Goal: Use online tool/utility: Utilize a website feature to perform a specific function

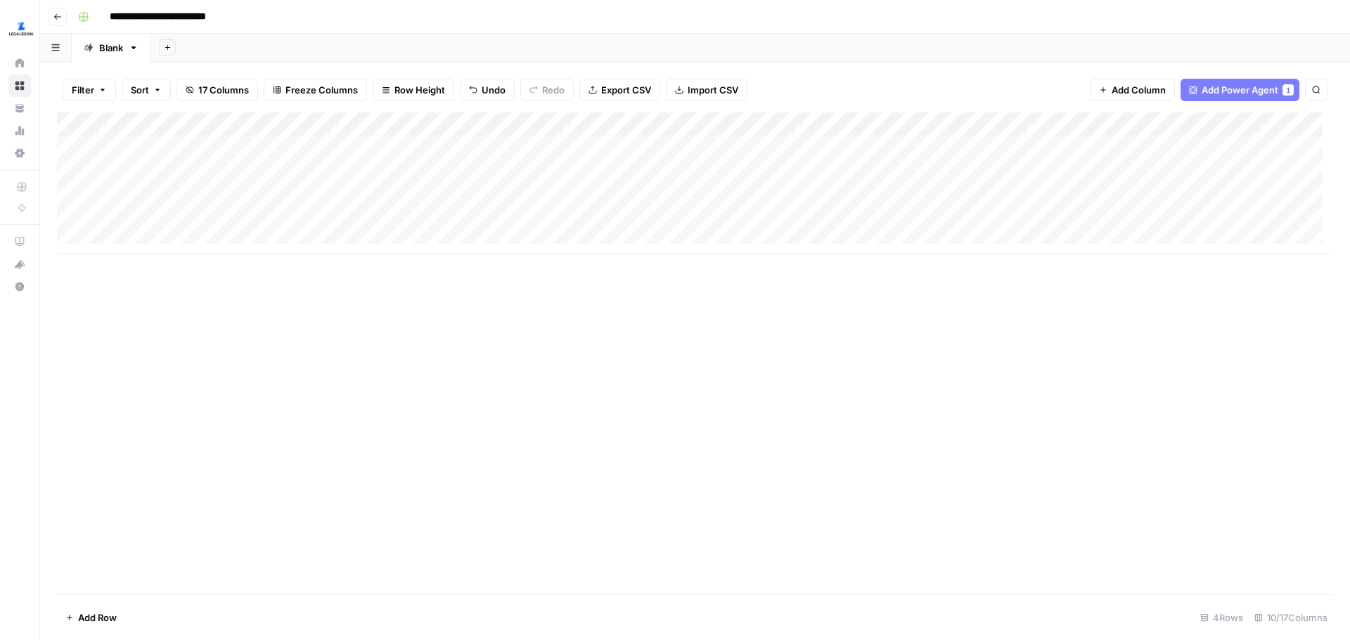
click at [322, 148] on div "Add Column" at bounding box center [695, 183] width 1276 height 142
click at [377, 145] on div "Add Column" at bounding box center [695, 183] width 1276 height 142
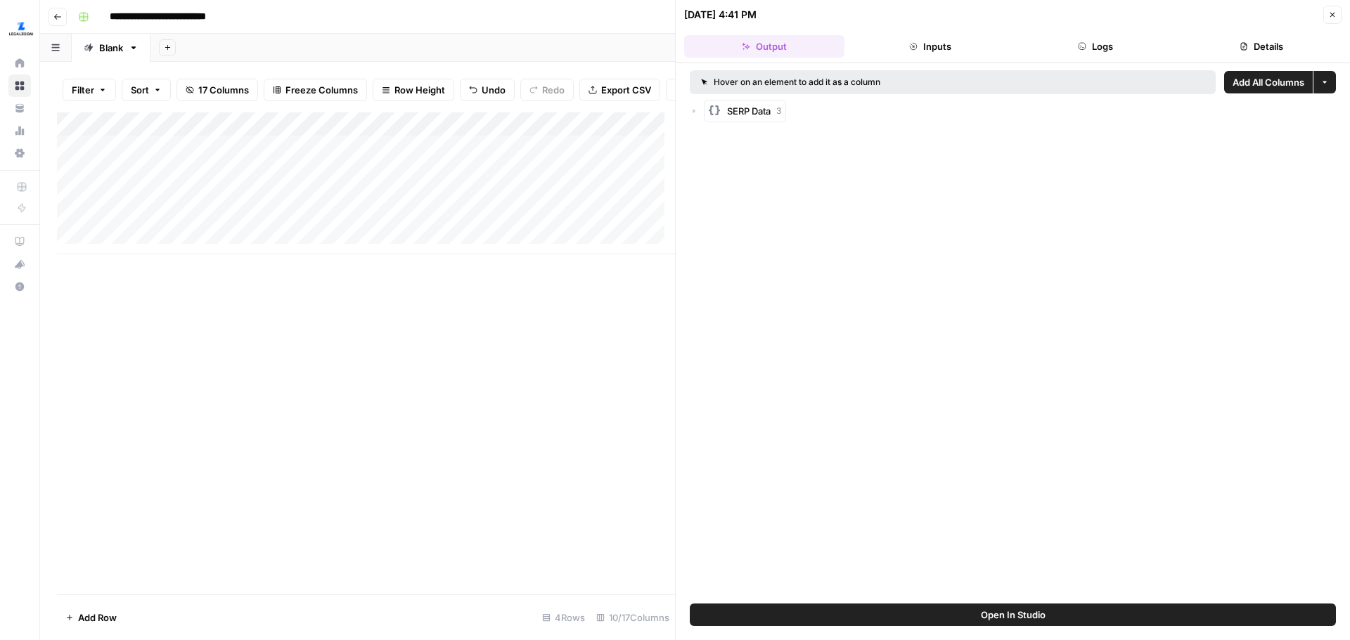
click at [756, 113] on span "SERP Data" at bounding box center [749, 111] width 44 height 14
click at [709, 136] on icon "button" at bounding box center [708, 139] width 8 height 8
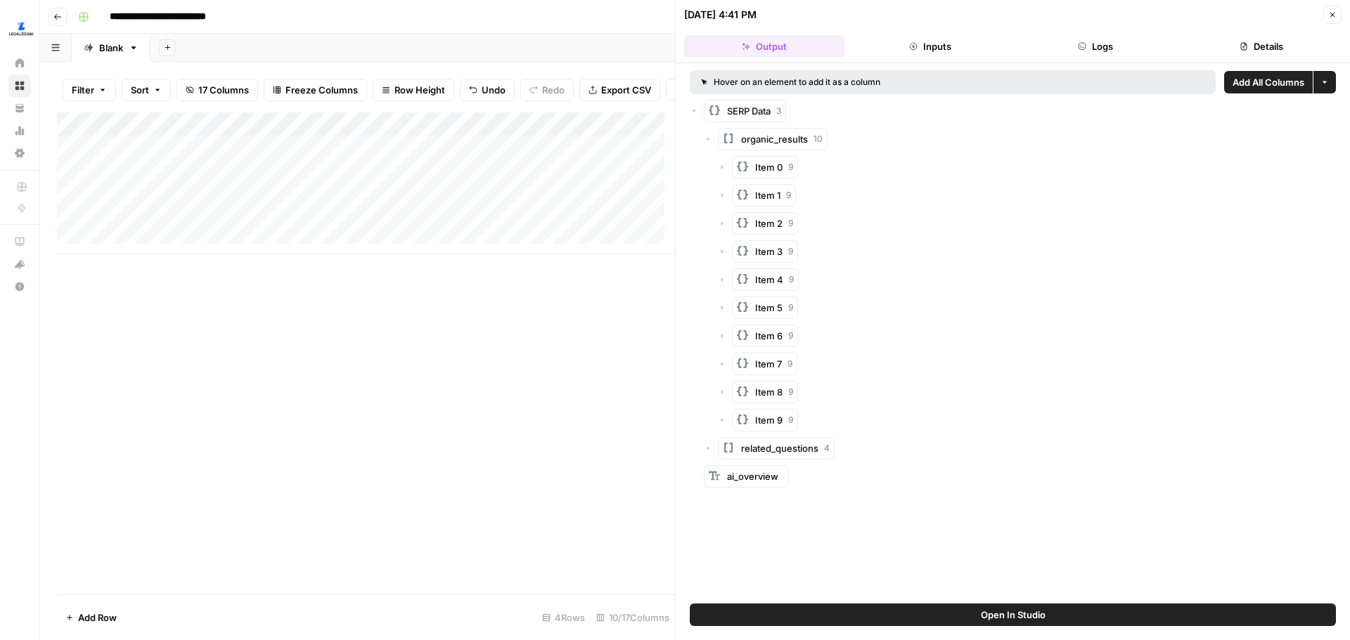
click at [727, 170] on div "Item 0 9" at bounding box center [1027, 167] width 618 height 22
click at [726, 169] on icon "button" at bounding box center [722, 167] width 8 height 8
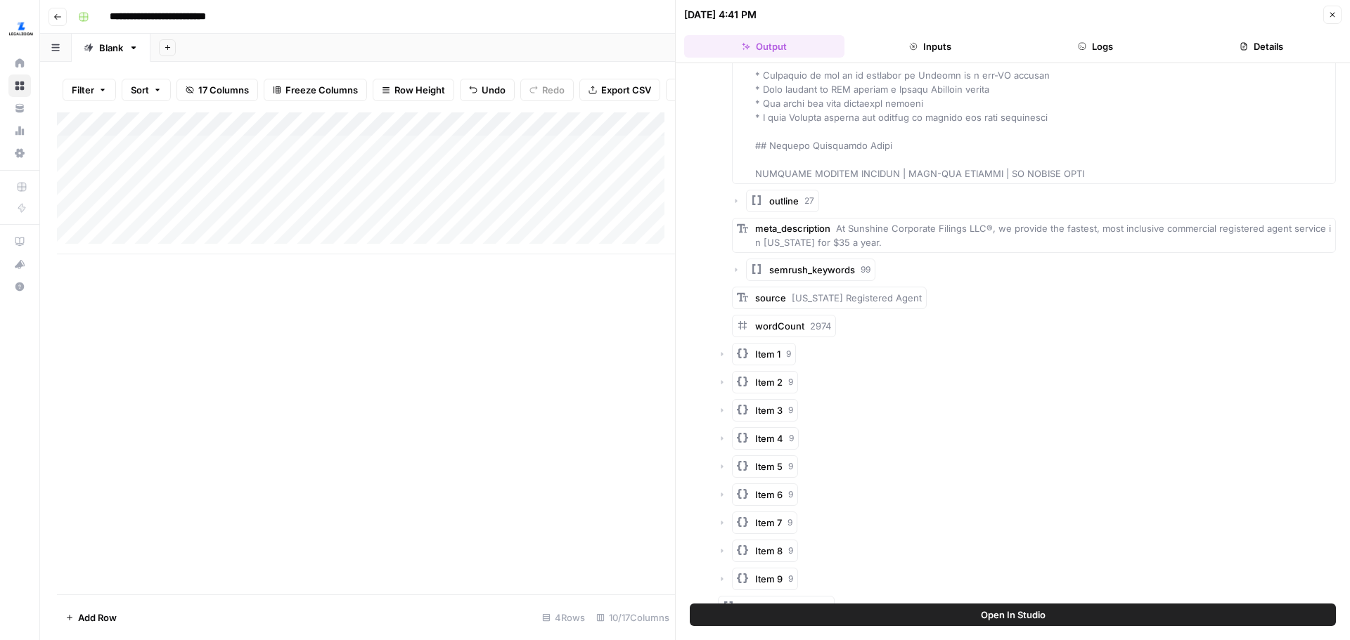
scroll to position [4543, 0]
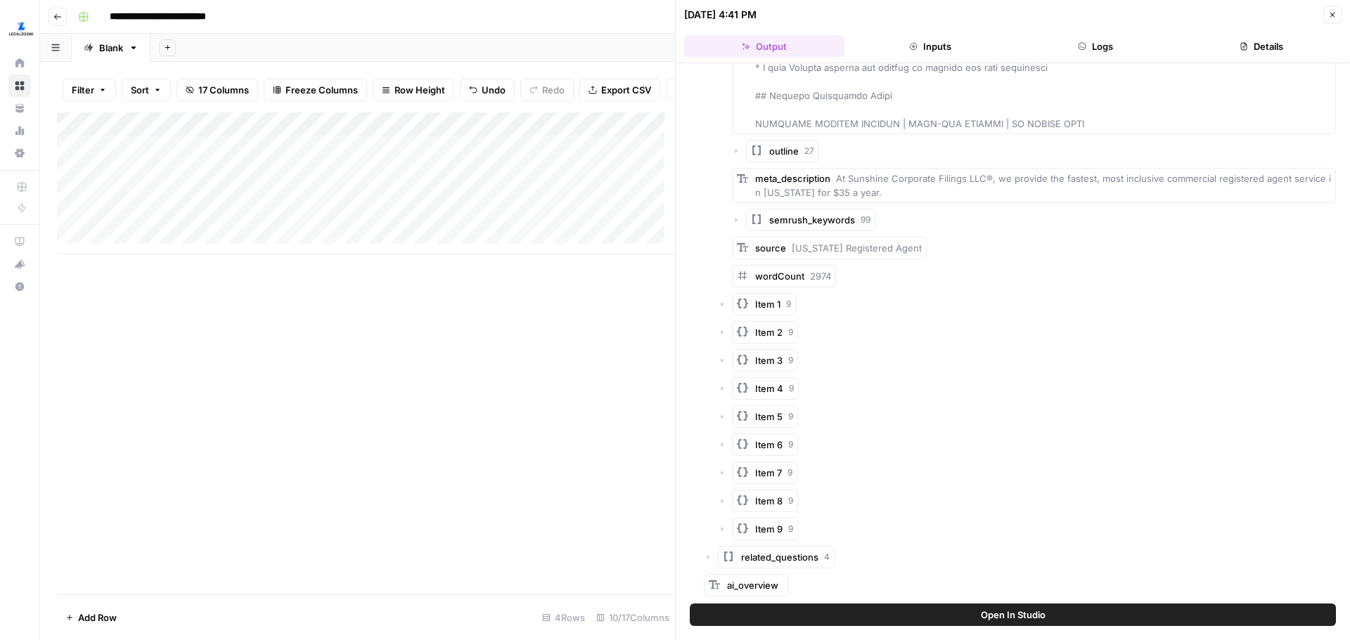
click at [721, 302] on icon "button" at bounding box center [722, 304] width 8 height 8
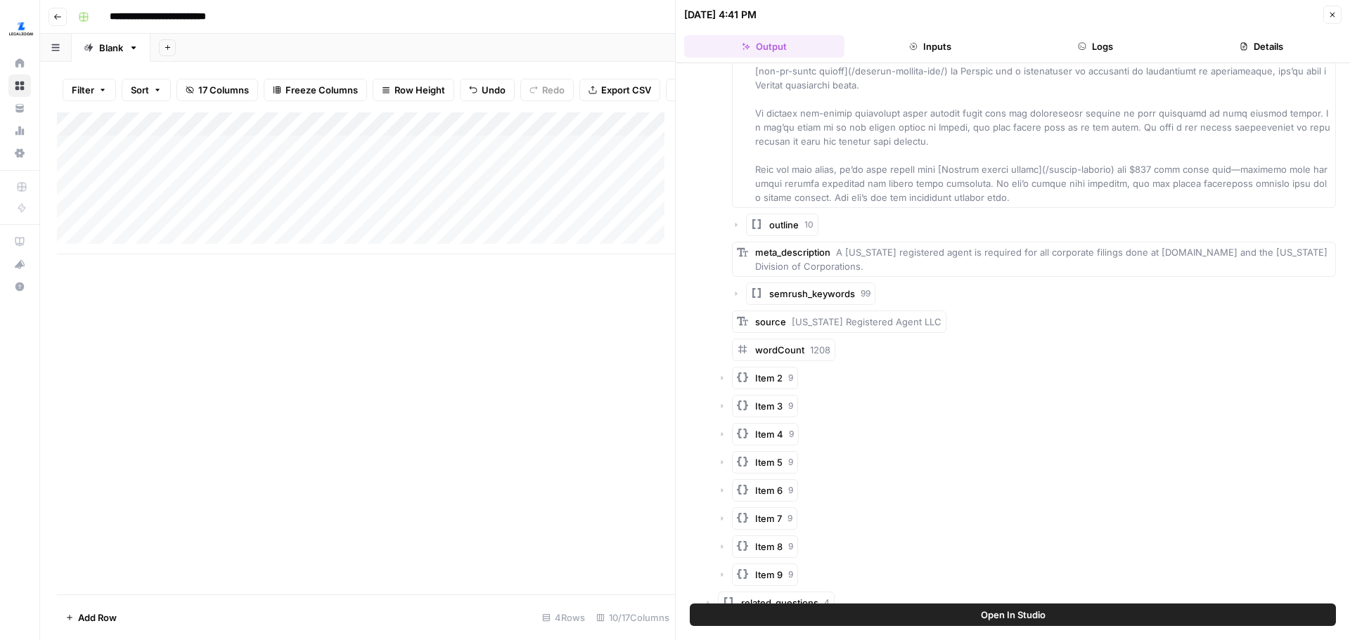
scroll to position [7000, 0]
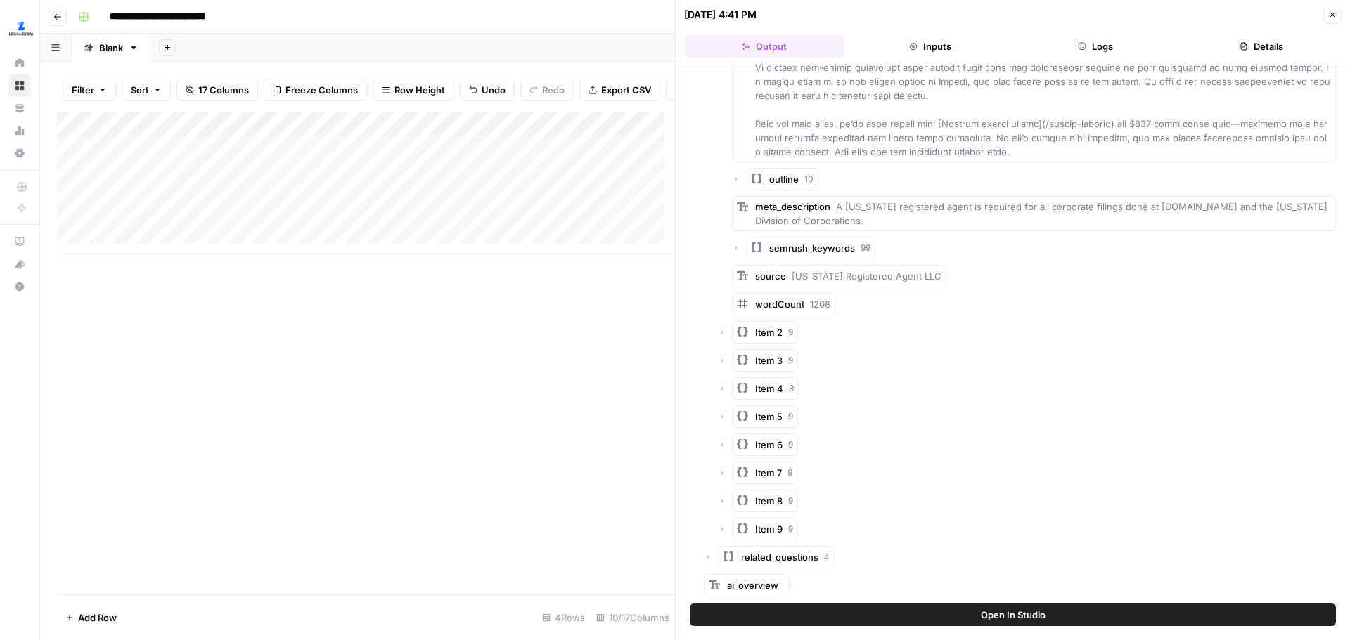
click at [726, 358] on div "Item 3 9" at bounding box center [1027, 360] width 618 height 22
click at [725, 361] on icon "button" at bounding box center [722, 360] width 8 height 8
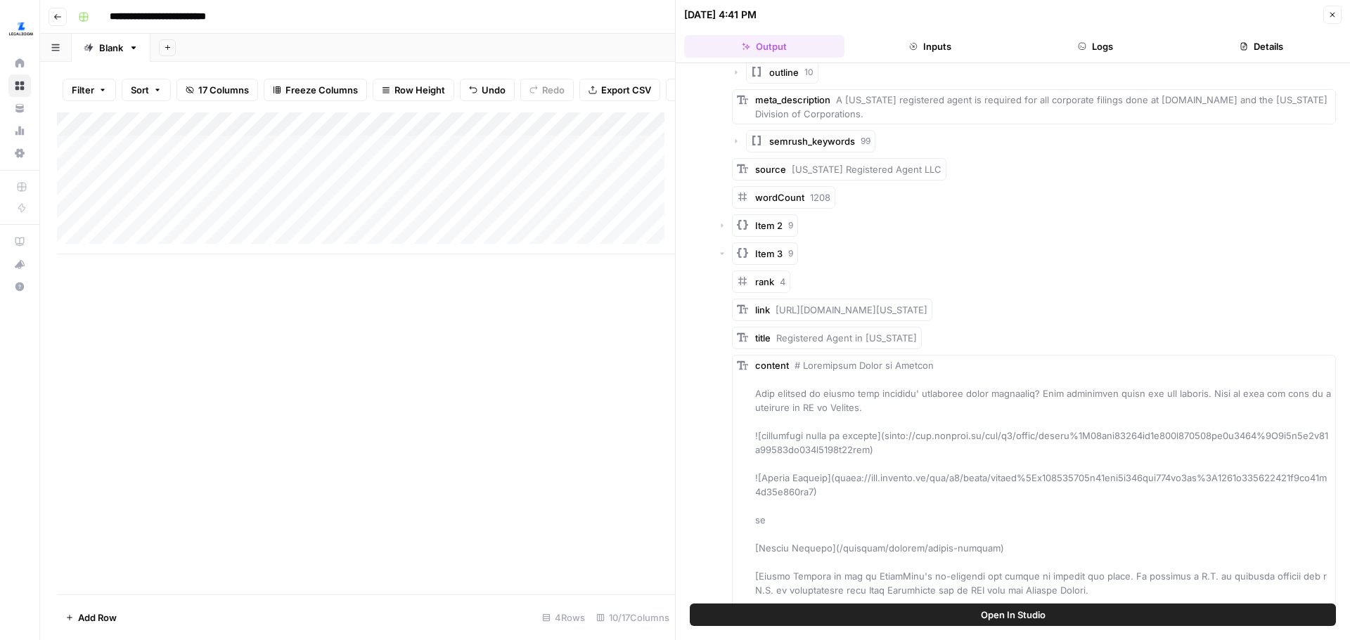
scroll to position [7071, 0]
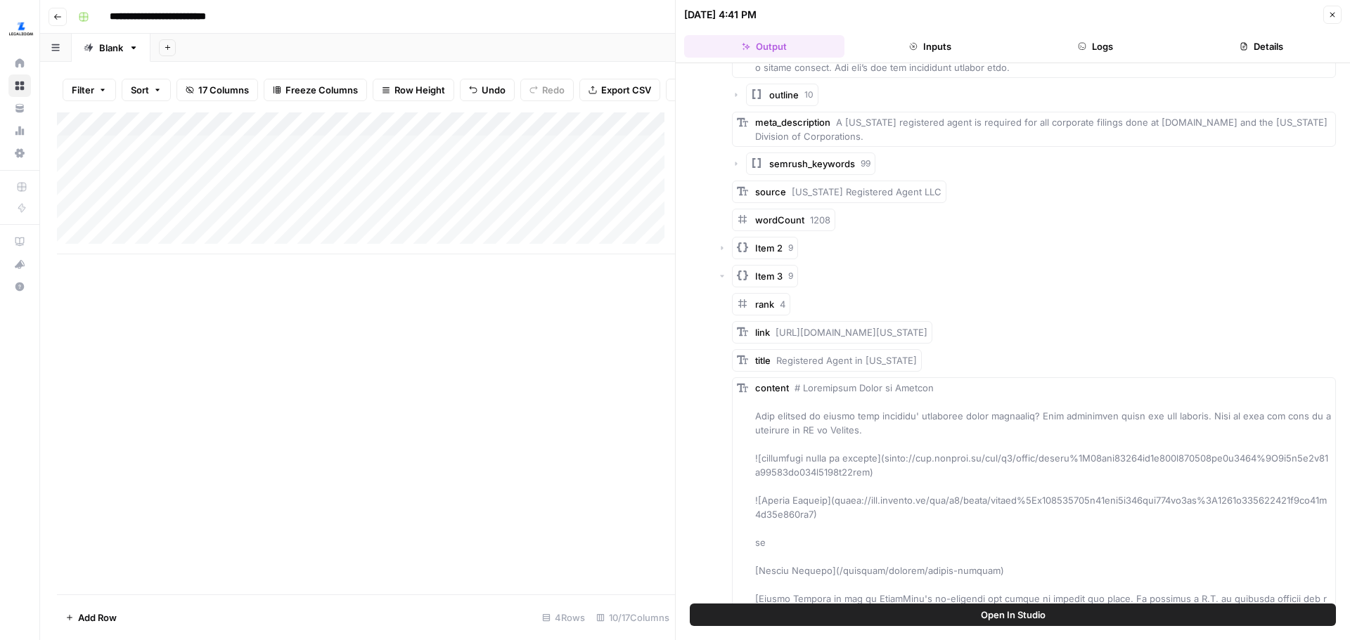
click at [563, 178] on div "Add Column" at bounding box center [366, 183] width 618 height 142
click at [595, 188] on div "Add Column" at bounding box center [366, 183] width 618 height 142
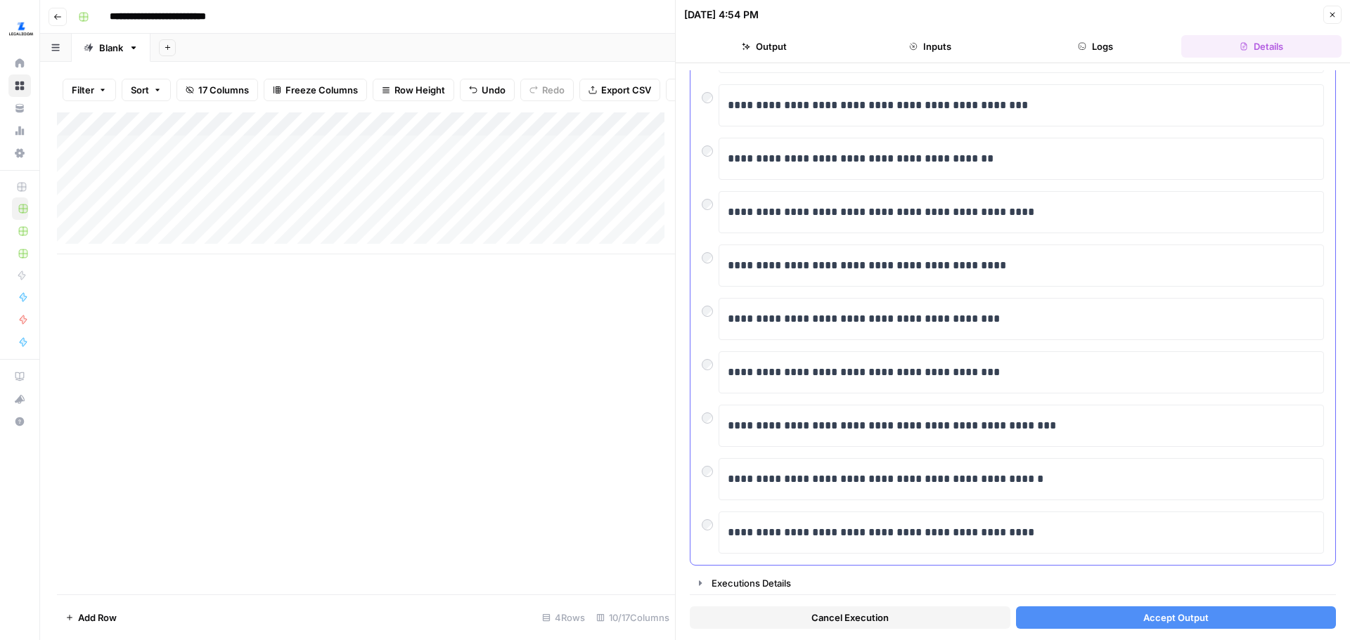
scroll to position [146, 0]
click at [747, 581] on div "Executions Details" at bounding box center [1019, 583] width 615 height 14
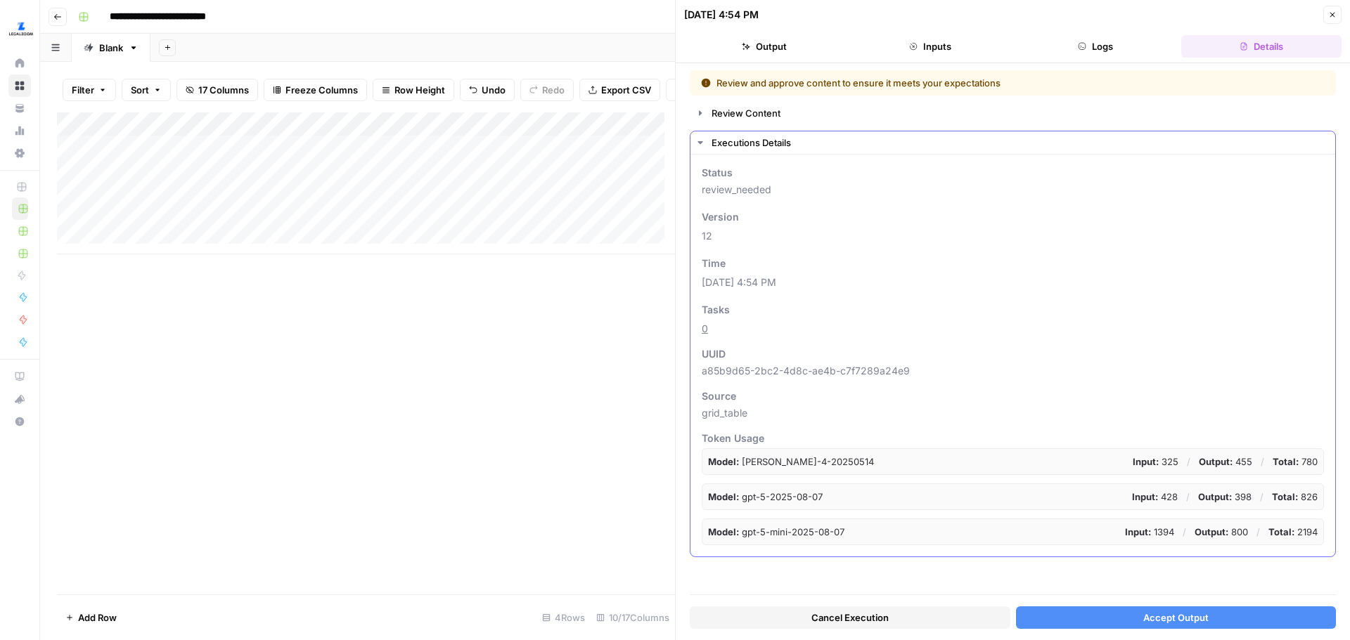
scroll to position [0, 0]
click at [702, 139] on icon "button" at bounding box center [700, 142] width 11 height 11
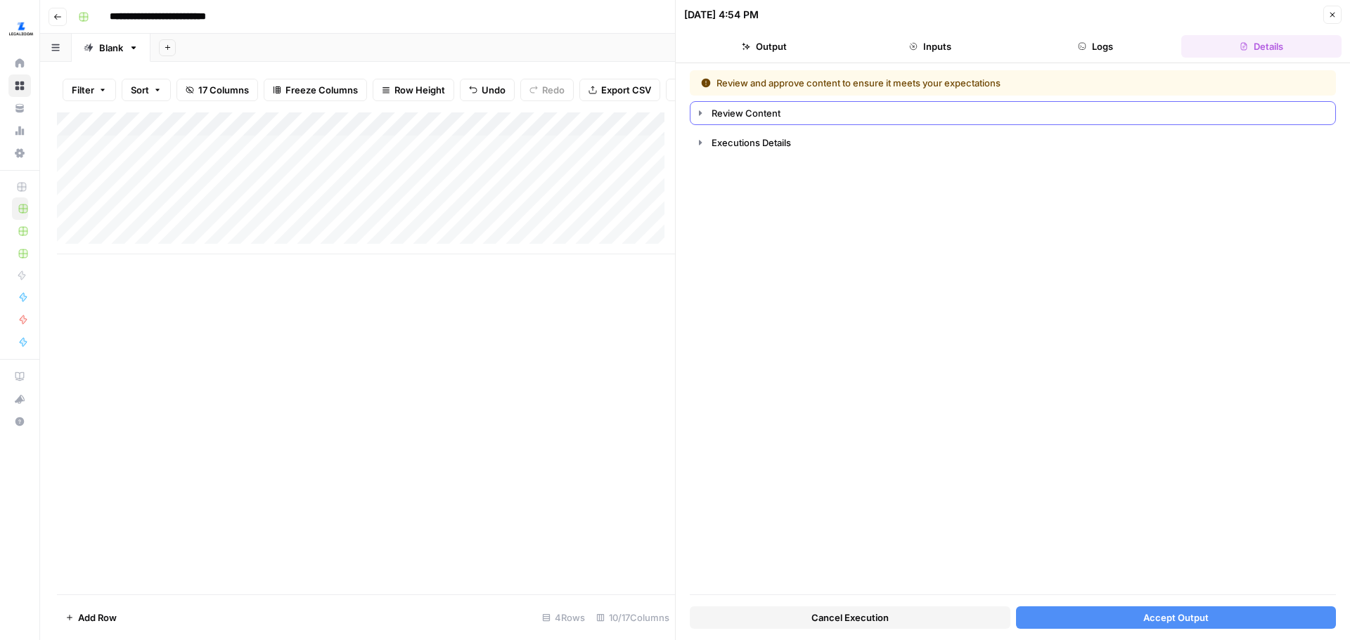
click at [719, 114] on div "Review Content" at bounding box center [1019, 113] width 615 height 14
